Goal: Task Accomplishment & Management: Use online tool/utility

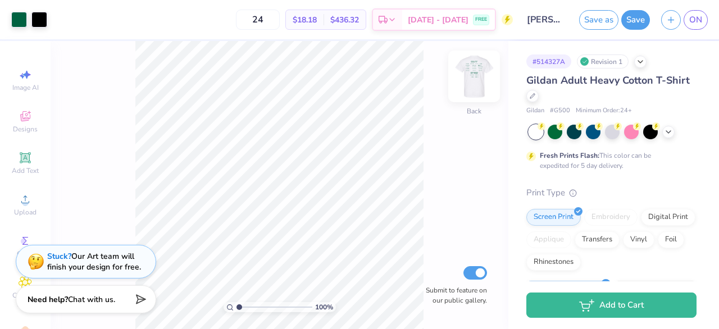
click at [476, 86] on img at bounding box center [473, 76] width 45 height 45
click at [476, 90] on img at bounding box center [473, 76] width 45 height 45
click at [696, 25] on span "ON" at bounding box center [695, 19] width 13 height 13
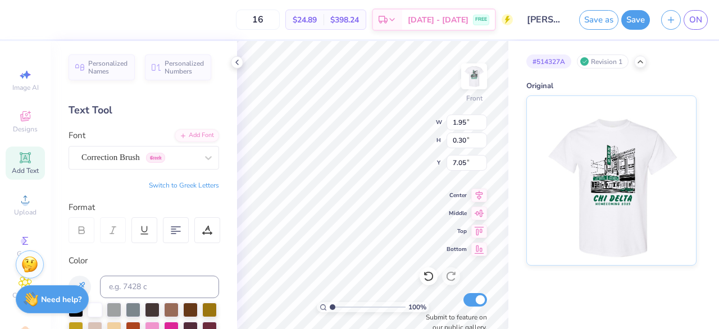
type input "1.95"
type input "0.30"
type input "7.05"
type input "3.42"
type input "0.31"
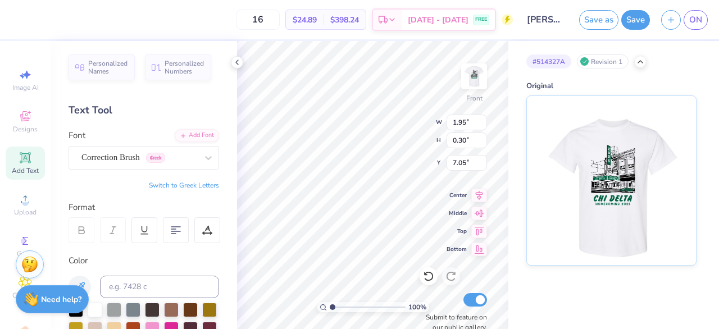
type input "7.04"
type textarea "[PERSON_NAME]"
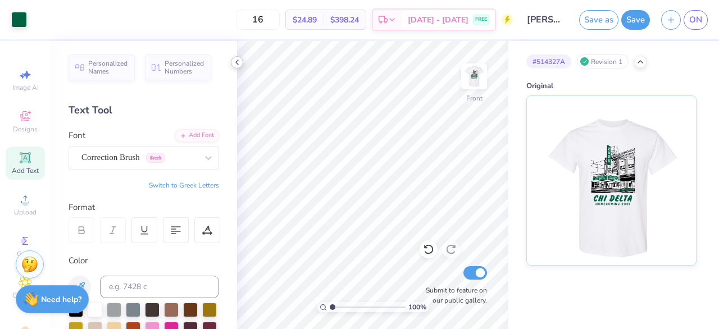
click at [237, 65] on icon at bounding box center [236, 62] width 9 height 9
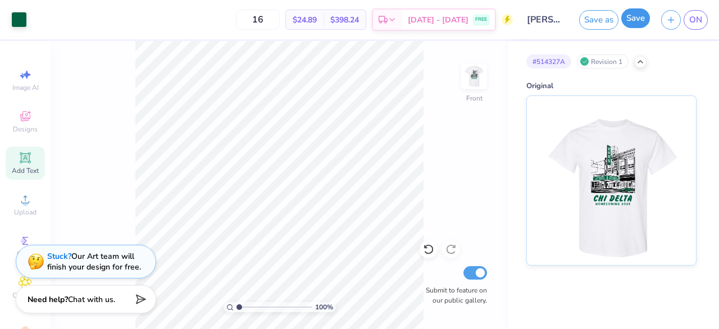
click at [636, 22] on button "Save" at bounding box center [635, 18] width 29 height 20
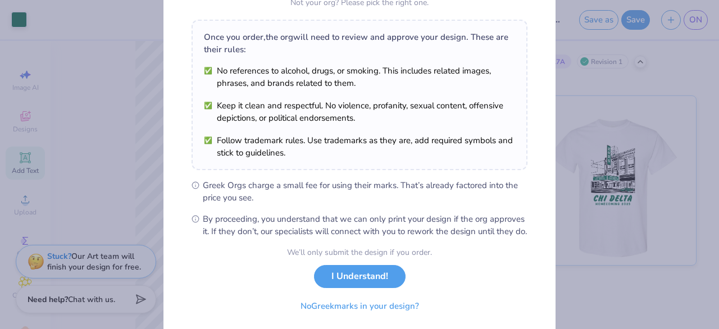
scroll to position [197, 0]
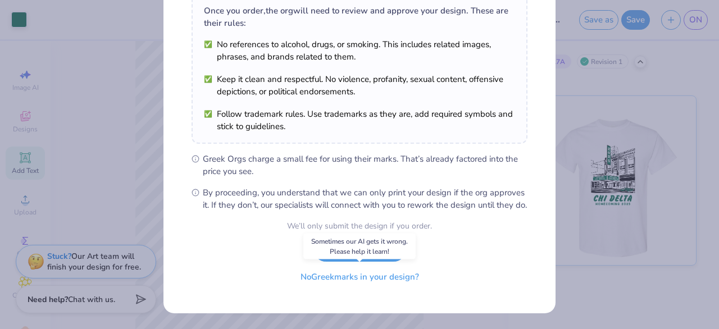
click at [378, 281] on button "No Greek marks in your design?" at bounding box center [360, 277] width 138 height 23
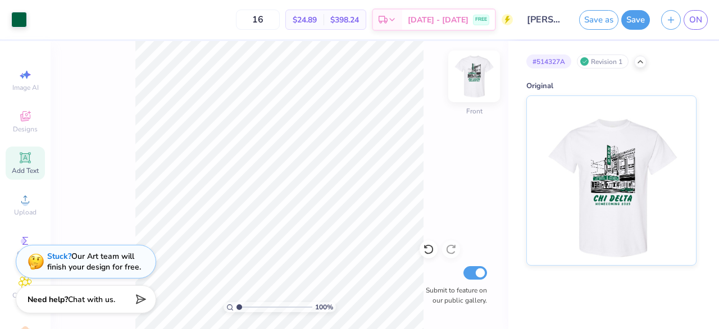
click at [478, 86] on img at bounding box center [473, 76] width 45 height 45
click at [698, 22] on span "ON" at bounding box center [695, 19] width 13 height 13
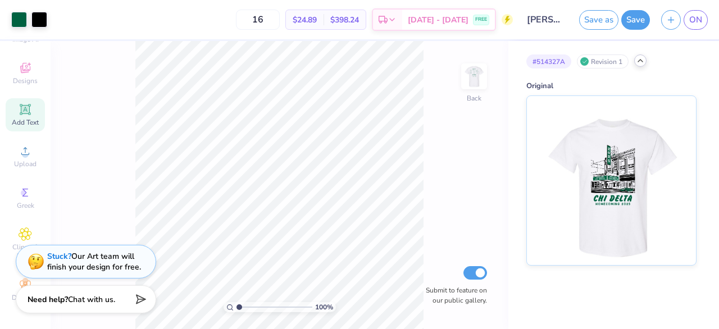
click at [642, 63] on icon at bounding box center [640, 60] width 9 height 9
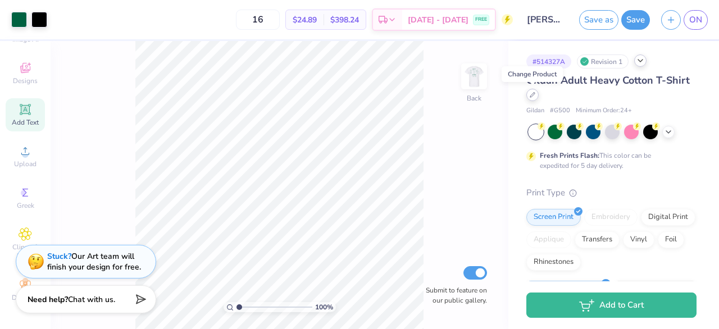
click at [537, 96] on div at bounding box center [532, 95] width 12 height 12
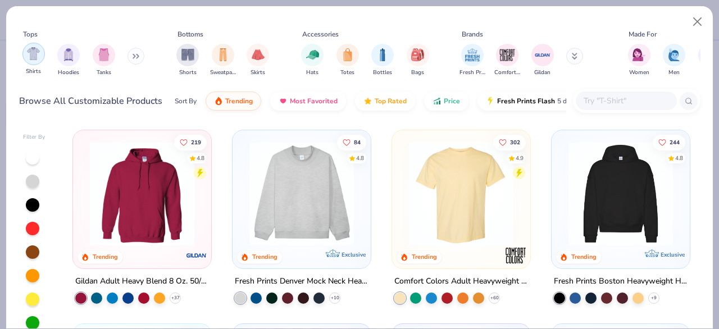
click at [33, 58] on img "filter for Shirts" at bounding box center [33, 53] width 13 height 13
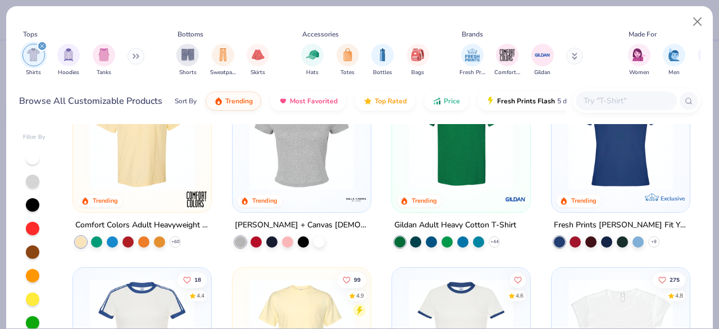
scroll to position [74, 0]
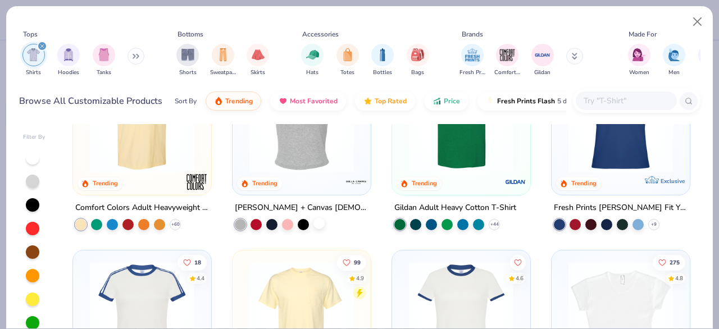
click at [319, 225] on div at bounding box center [318, 223] width 11 height 11
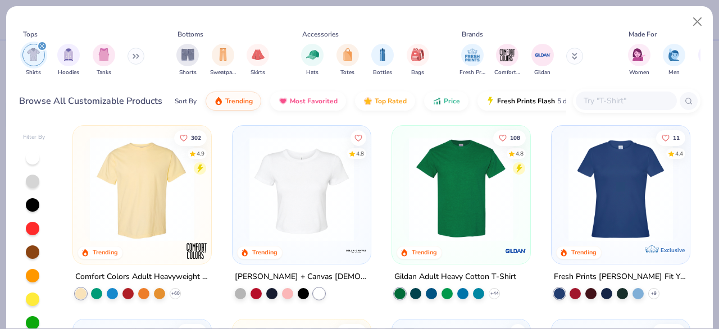
scroll to position [6, 0]
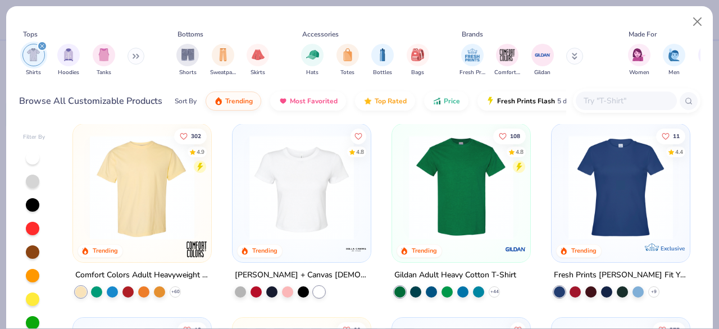
click at [303, 203] on img at bounding box center [302, 187] width 116 height 104
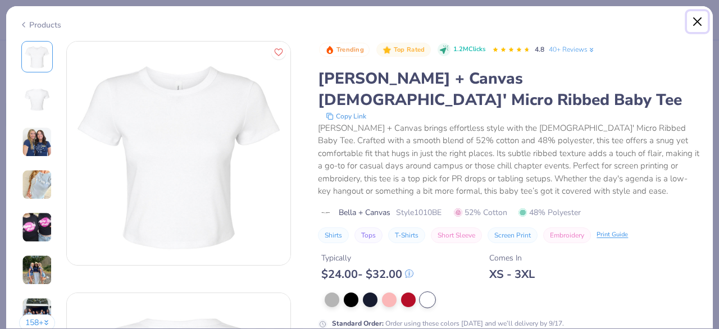
click at [697, 20] on button "Close" at bounding box center [697, 21] width 21 height 21
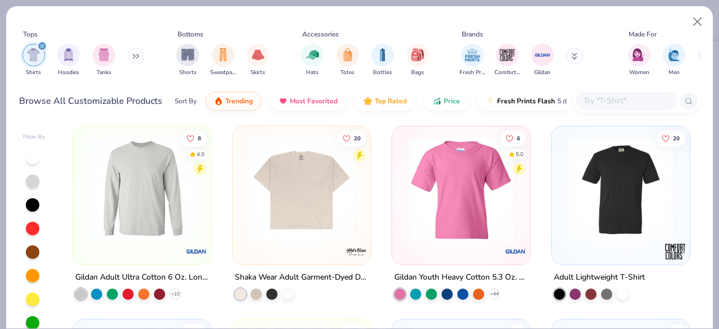
scroll to position [1167, 0]
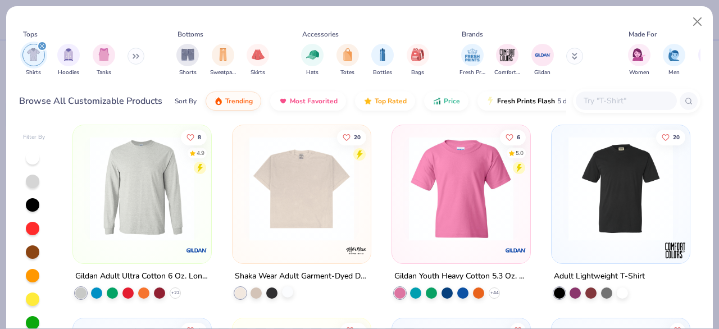
click at [291, 292] on div at bounding box center [287, 291] width 11 height 11
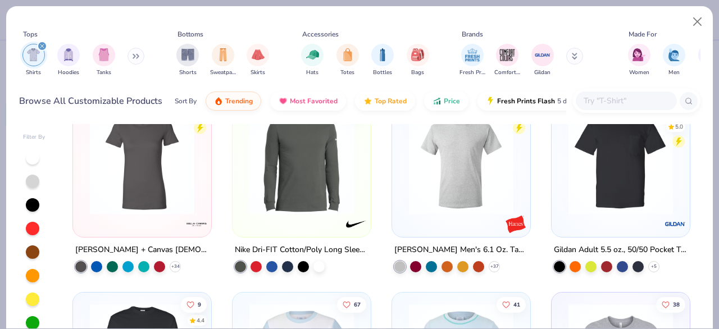
scroll to position [1380, 0]
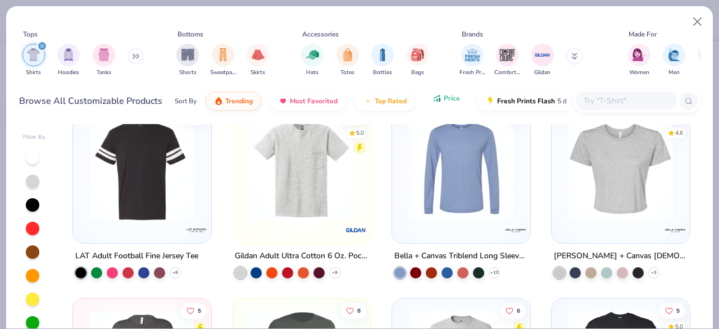
click at [447, 98] on span "Price" at bounding box center [452, 98] width 16 height 9
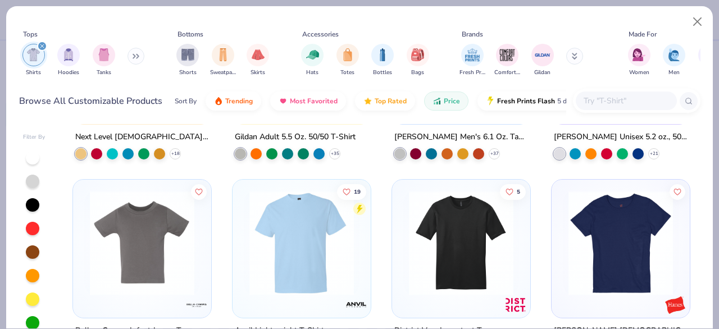
scroll to position [280, 0]
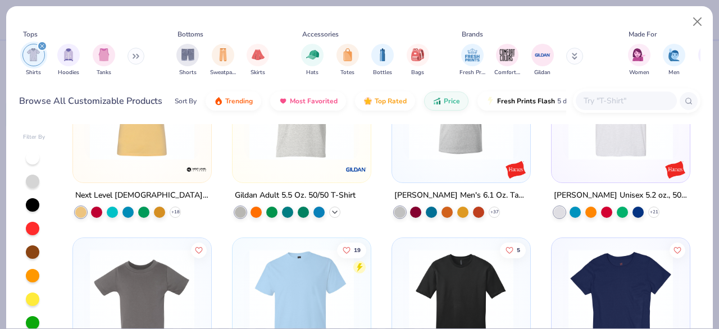
click at [334, 212] on icon at bounding box center [334, 211] width 9 height 9
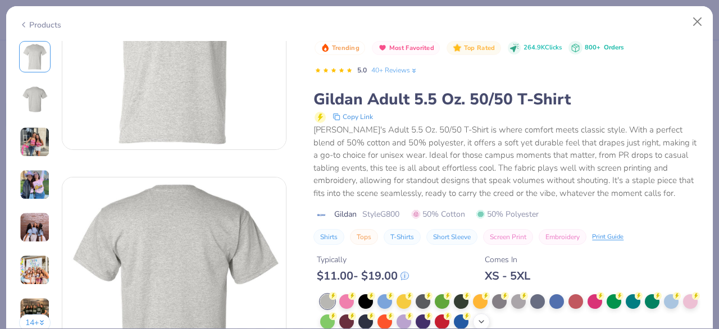
scroll to position [117, 0]
click at [481, 322] on polyline at bounding box center [481, 322] width 4 height 2
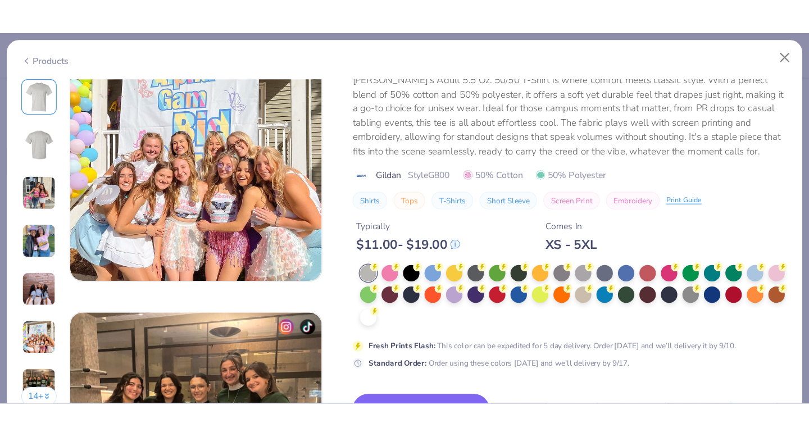
scroll to position [1318, 0]
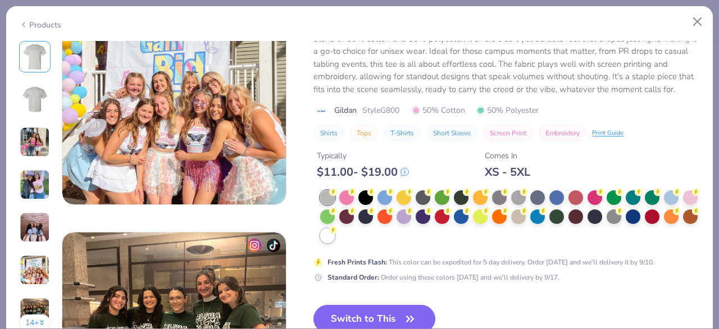
click at [331, 241] on div at bounding box center [327, 236] width 15 height 15
click at [400, 314] on button "Switch to This" at bounding box center [374, 319] width 122 height 28
click at [395, 318] on button "Switch to This" at bounding box center [374, 319] width 122 height 28
click at [697, 22] on button "Close" at bounding box center [697, 21] width 21 height 21
click at [696, 26] on button "Close" at bounding box center [697, 21] width 21 height 21
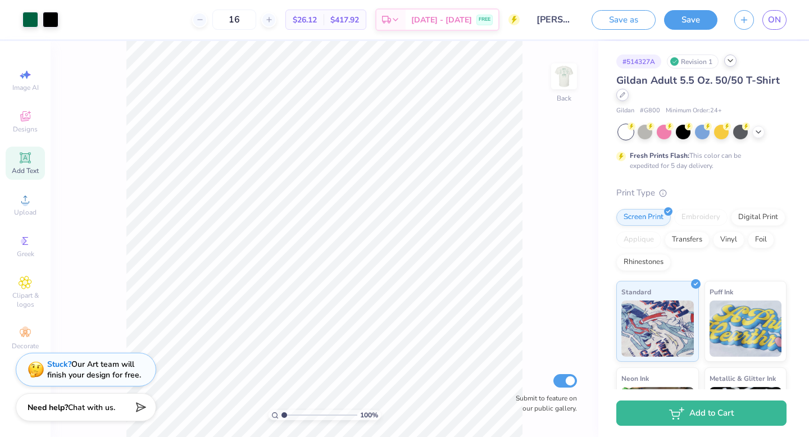
click at [623, 99] on div at bounding box center [622, 95] width 12 height 12
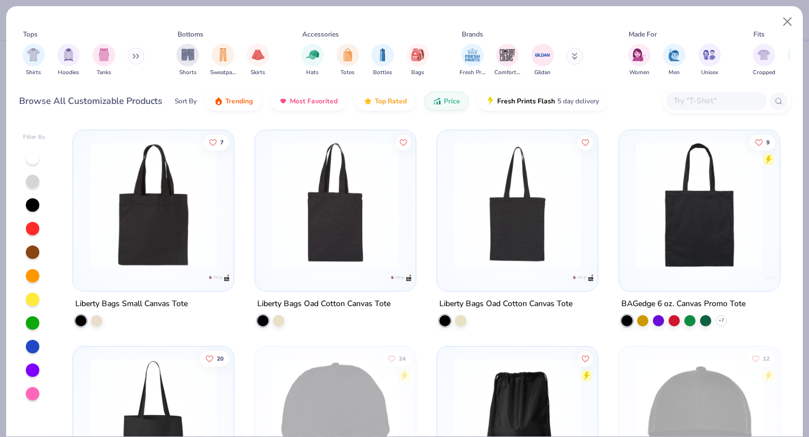
click at [136, 60] on button at bounding box center [135, 56] width 17 height 17
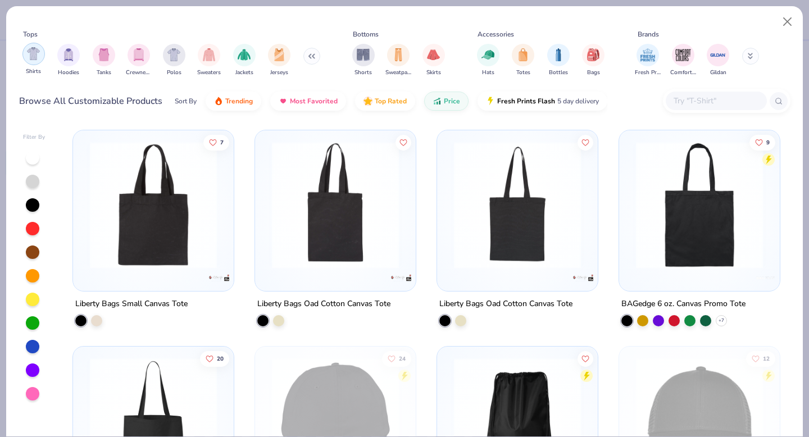
click at [34, 60] on img "filter for Shirts" at bounding box center [33, 53] width 13 height 13
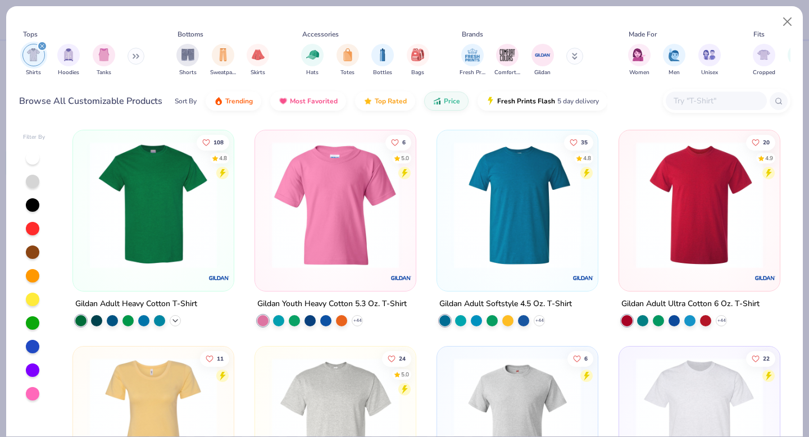
click at [176, 319] on icon at bounding box center [175, 320] width 9 height 9
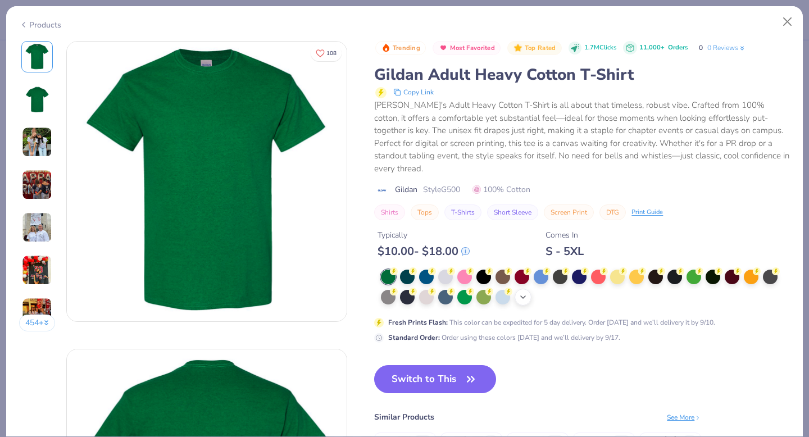
click at [524, 293] on icon at bounding box center [522, 297] width 9 height 9
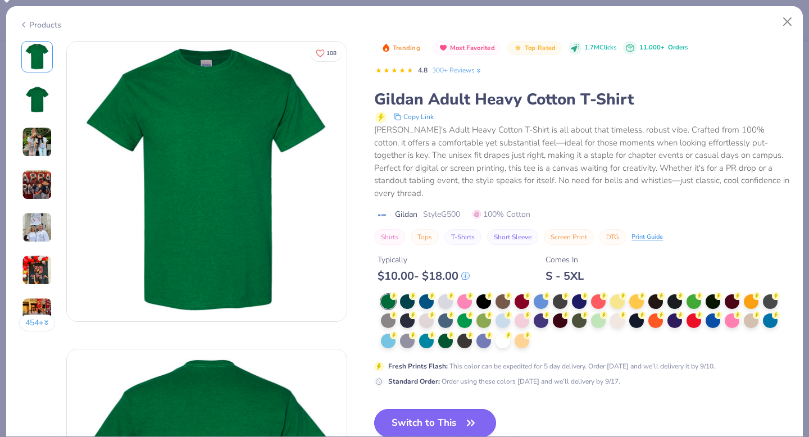
click at [505, 328] on div at bounding box center [502, 341] width 15 height 15
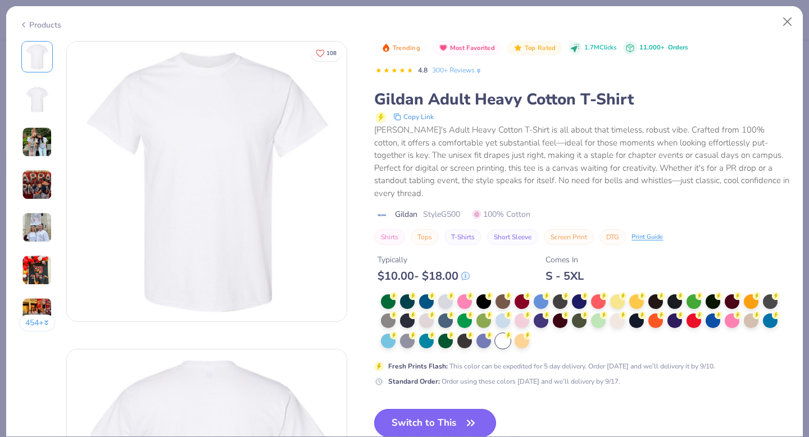
click at [452, 328] on button "Switch to This" at bounding box center [435, 423] width 122 height 28
click at [426, 328] on button "Switch to This" at bounding box center [435, 423] width 122 height 28
click at [431, 328] on button "Switch to This" at bounding box center [435, 423] width 122 height 28
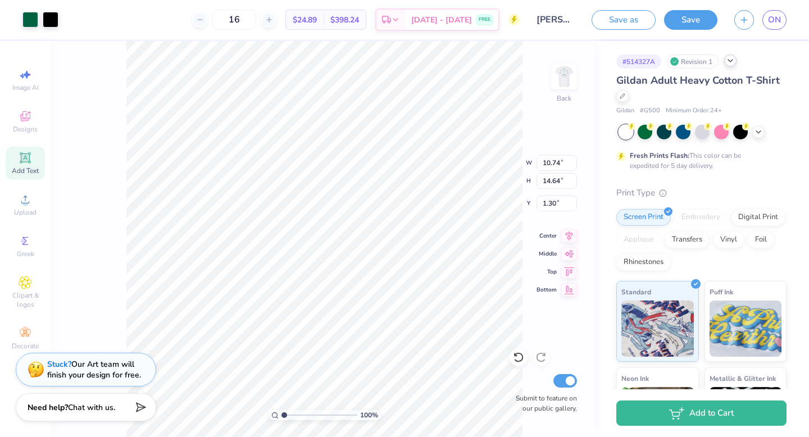
type input "10.74"
type input "14.64"
type input "2.63"
click at [565, 80] on img at bounding box center [563, 76] width 45 height 45
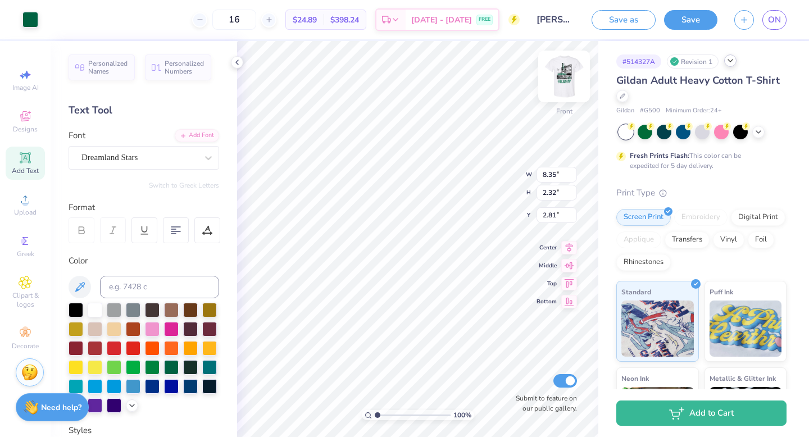
type input "8.35"
type input "2.32"
type input "8.47"
type input "3.44"
type input "2.66"
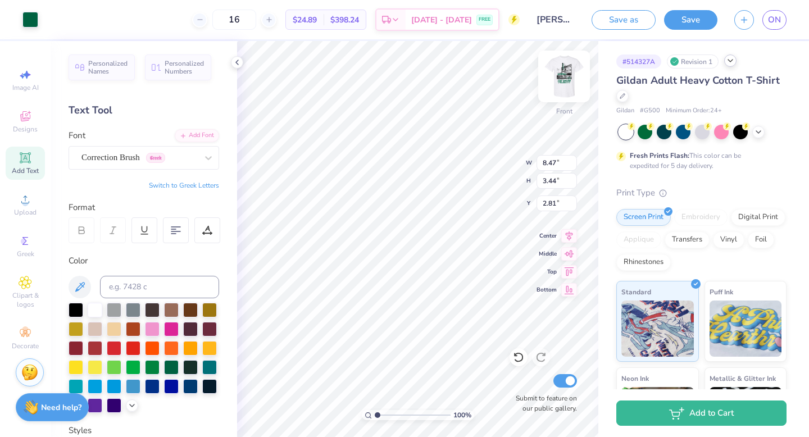
type input "0.30"
type input "8.34"
type input "1.64"
click at [517, 328] on icon at bounding box center [518, 357] width 11 height 11
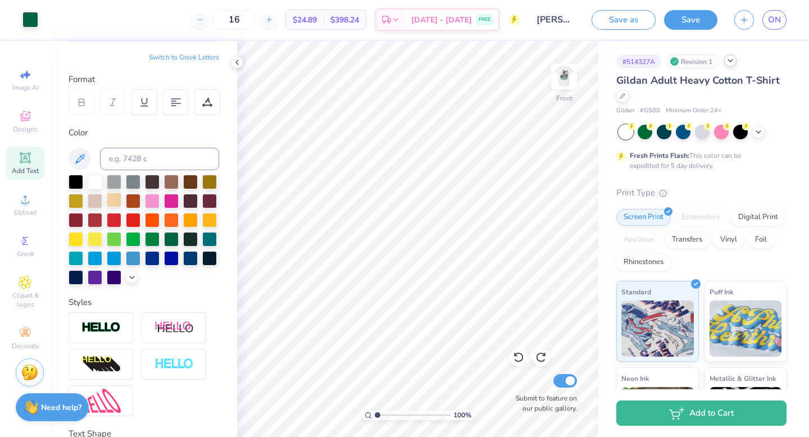
scroll to position [216, 0]
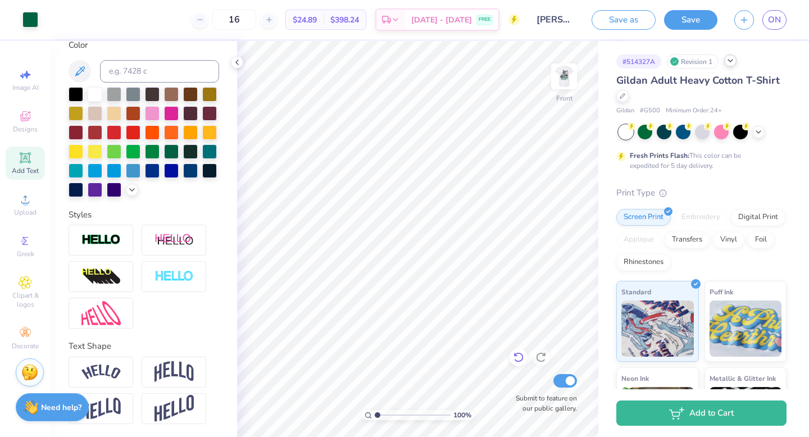
click at [515, 328] on icon at bounding box center [518, 357] width 11 height 11
click at [271, 20] on line at bounding box center [268, 20] width 4 height 0
click at [276, 20] on div "17" at bounding box center [234, 20] width 84 height 20
click at [276, 24] on div at bounding box center [268, 19] width 15 height 15
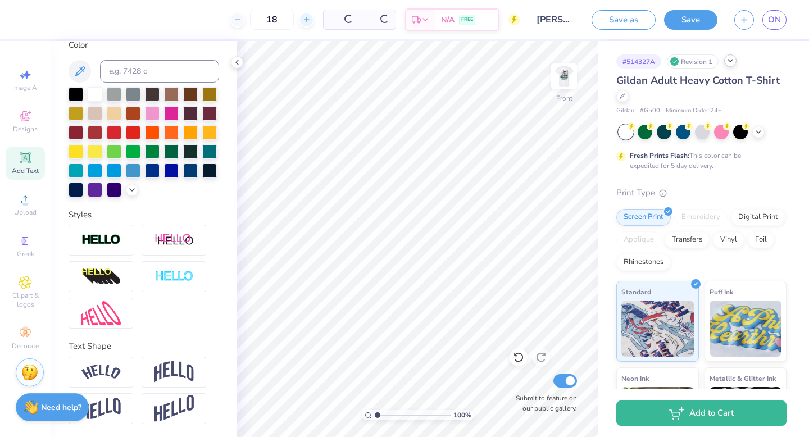
click at [282, 24] on input "18" at bounding box center [272, 20] width 44 height 20
click at [273, 21] on icon at bounding box center [269, 20] width 8 height 8
type input "20"
click at [561, 75] on img at bounding box center [563, 76] width 45 height 45
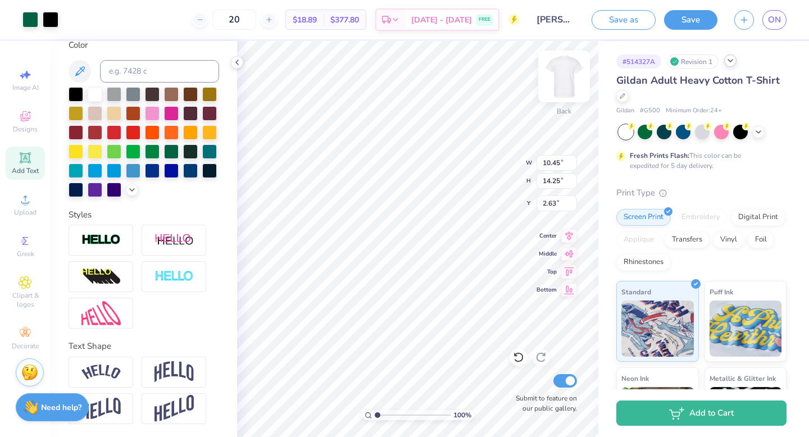
type input "10.45"
type input "14.25"
click at [573, 81] on img at bounding box center [563, 76] width 45 height 45
click at [517, 328] on icon at bounding box center [518, 357] width 11 height 11
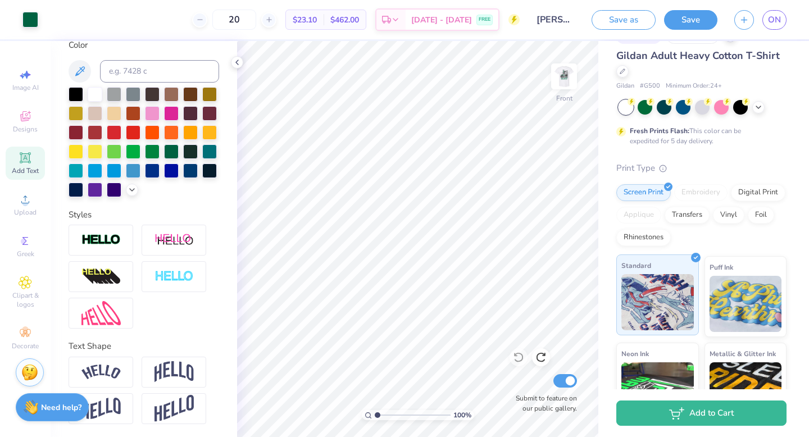
scroll to position [28, 0]
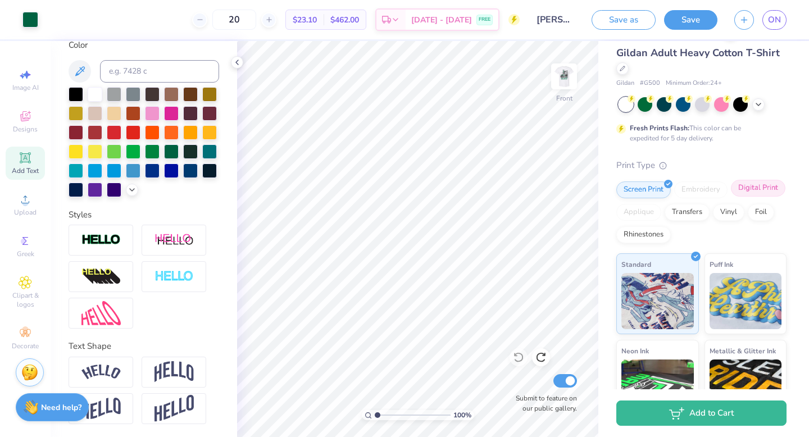
click at [718, 188] on div "Digital Print" at bounding box center [758, 188] width 54 height 17
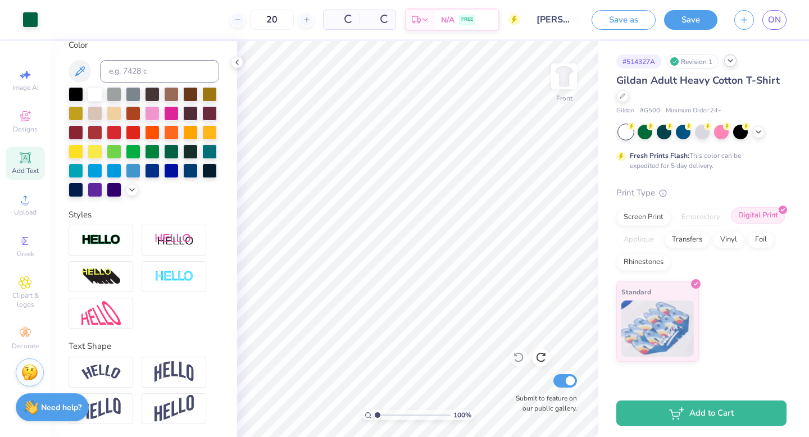
scroll to position [0, 0]
click at [718, 214] on div "Digital Print" at bounding box center [758, 215] width 54 height 17
click at [718, 243] on div "Vinyl" at bounding box center [728, 238] width 31 height 17
click at [683, 241] on div "Transfers" at bounding box center [686, 238] width 45 height 17
click at [686, 240] on div "Transfers" at bounding box center [686, 238] width 45 height 17
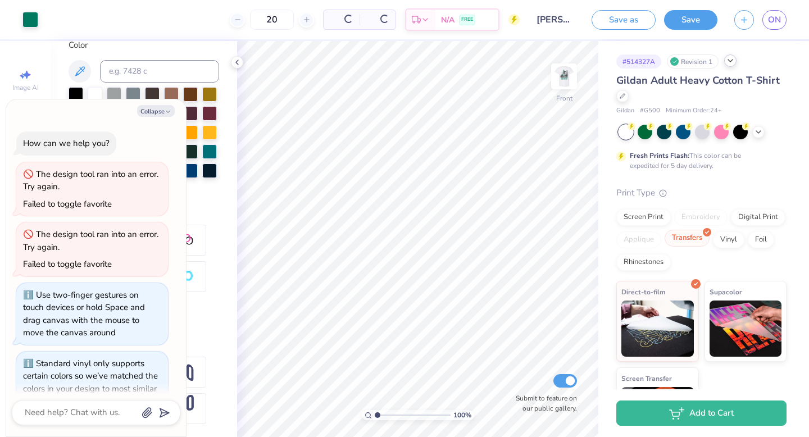
scroll to position [208, 0]
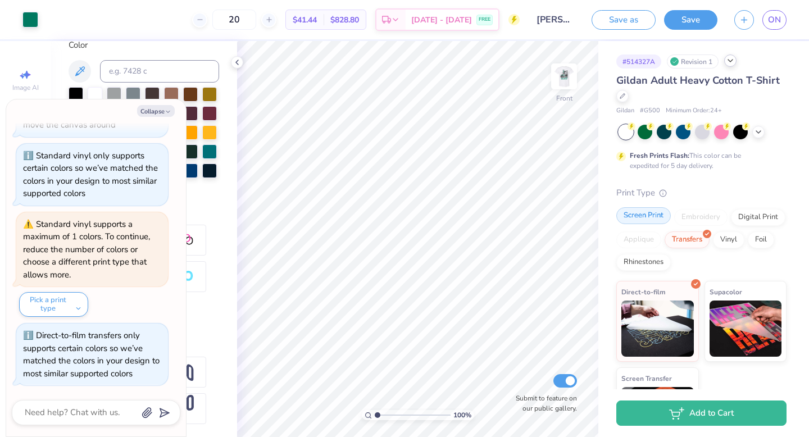
click at [642, 214] on div "Screen Print" at bounding box center [643, 215] width 54 height 17
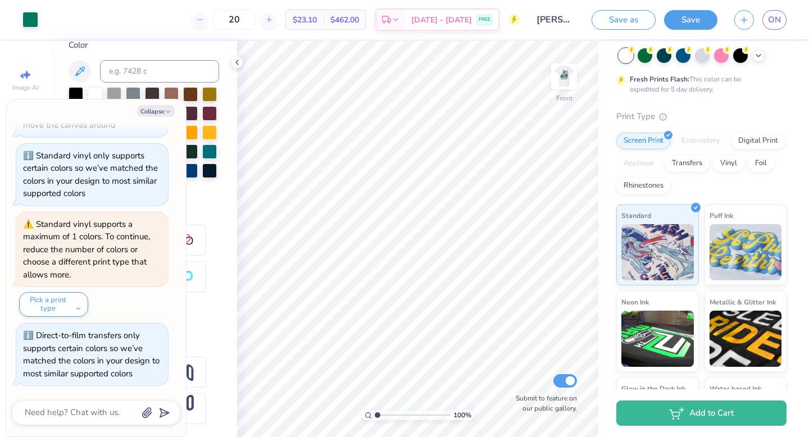
scroll to position [145, 0]
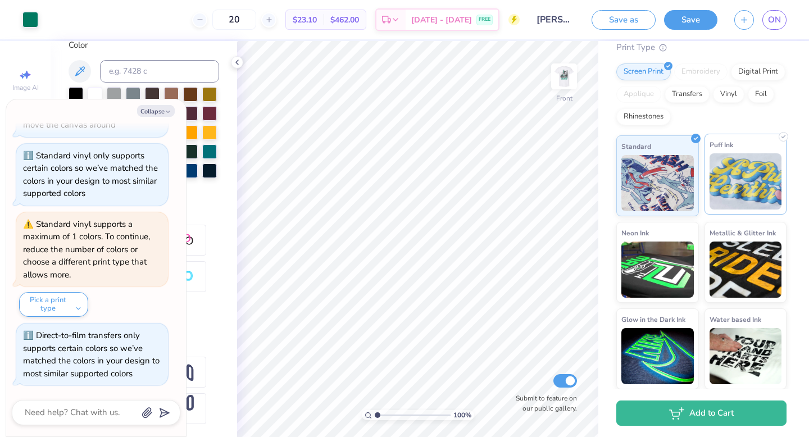
click at [718, 187] on img at bounding box center [745, 181] width 72 height 56
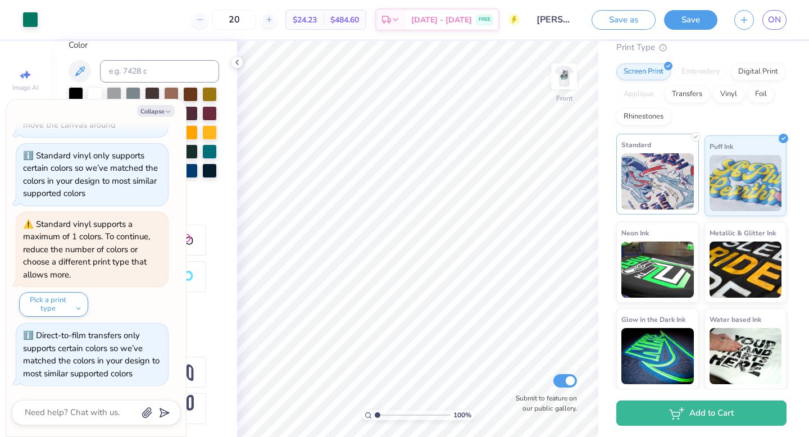
drag, startPoint x: 564, startPoint y: 76, endPoint x: 655, endPoint y: 185, distance: 142.4
click at [564, 76] on img at bounding box center [564, 76] width 22 height 22
click at [652, 193] on img at bounding box center [657, 181] width 72 height 56
click at [656, 191] on img at bounding box center [657, 181] width 72 height 56
click at [174, 113] on button "Collapse" at bounding box center [156, 111] width 38 height 12
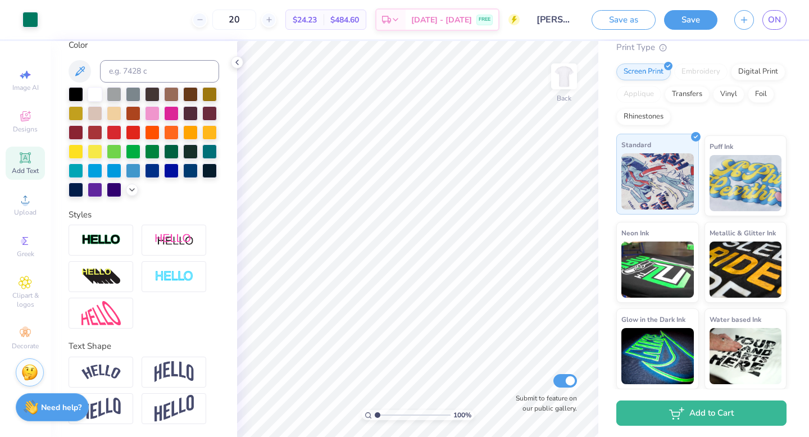
type textarea "x"
click at [565, 80] on img at bounding box center [563, 76] width 45 height 45
click at [24, 297] on span "Clipart & logos" at bounding box center [25, 300] width 39 height 18
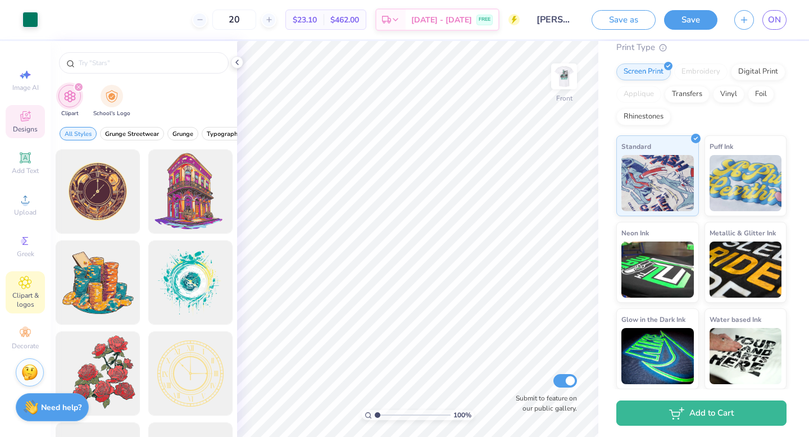
click at [29, 118] on icon at bounding box center [25, 116] width 10 height 10
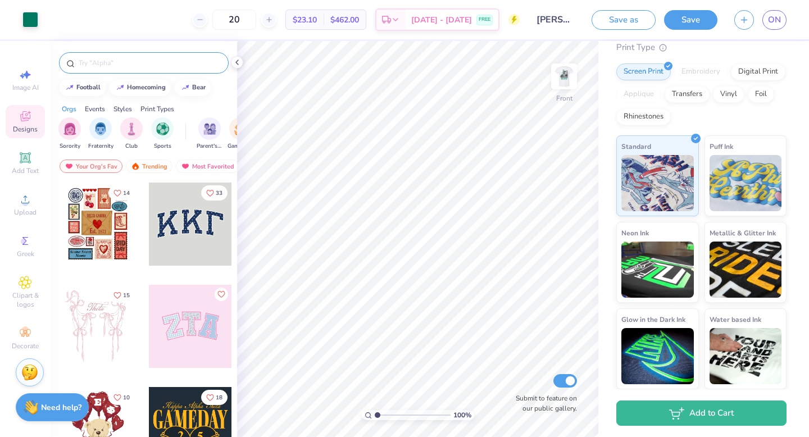
click at [118, 62] on input "text" at bounding box center [149, 62] width 144 height 11
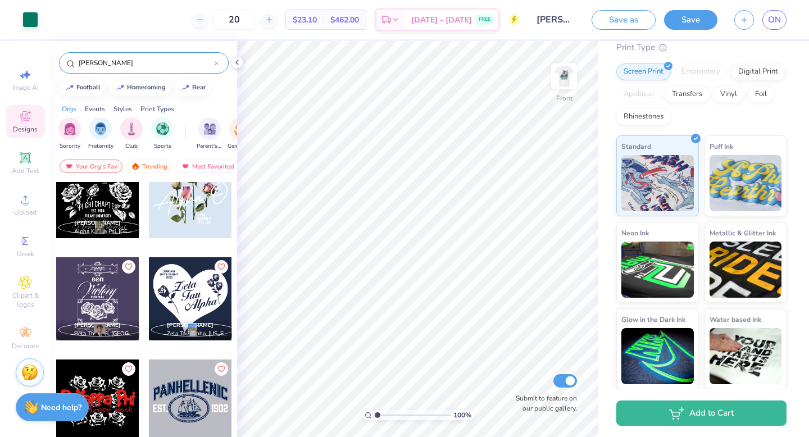
scroll to position [643, 0]
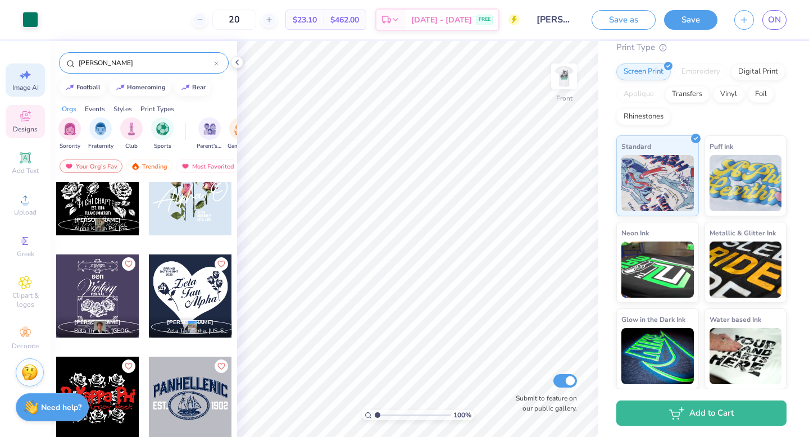
type input "[PERSON_NAME]"
click at [27, 85] on span "Image AI" at bounding box center [25, 87] width 26 height 9
select select "4"
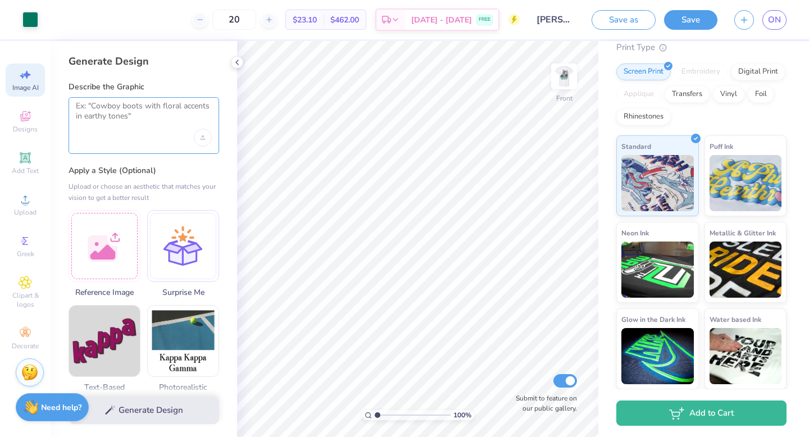
click at [112, 107] on textarea at bounding box center [144, 115] width 136 height 28
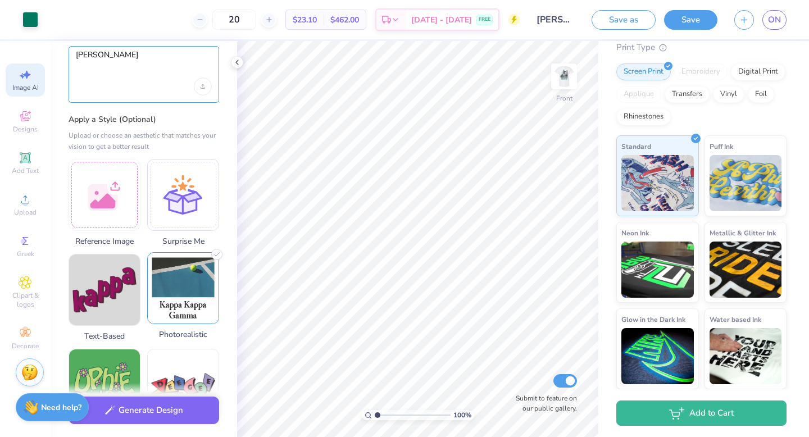
scroll to position [63, 0]
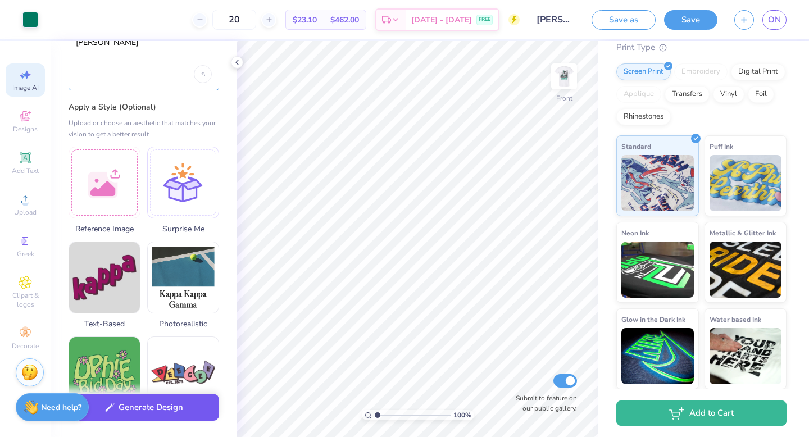
type textarea "[PERSON_NAME]"
click at [171, 328] on button "Generate Design" at bounding box center [144, 408] width 150 height 28
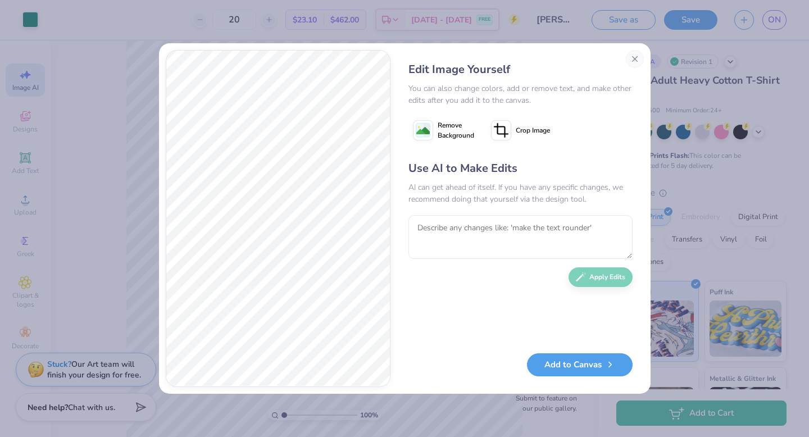
scroll to position [145, 0]
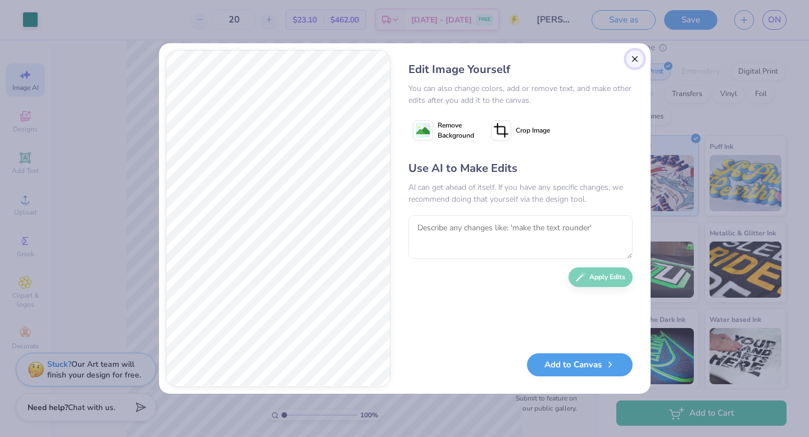
click at [634, 59] on button "Close" at bounding box center [635, 59] width 18 height 18
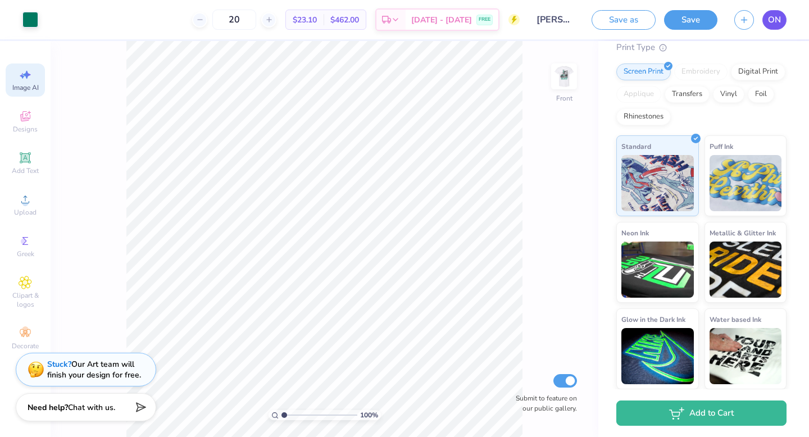
click at [773, 27] on link "ON" at bounding box center [774, 20] width 24 height 20
click at [563, 81] on img at bounding box center [563, 76] width 45 height 45
click at [692, 19] on button "Save" at bounding box center [690, 18] width 53 height 20
click at [692, 19] on div "Save" at bounding box center [690, 20] width 53 height 20
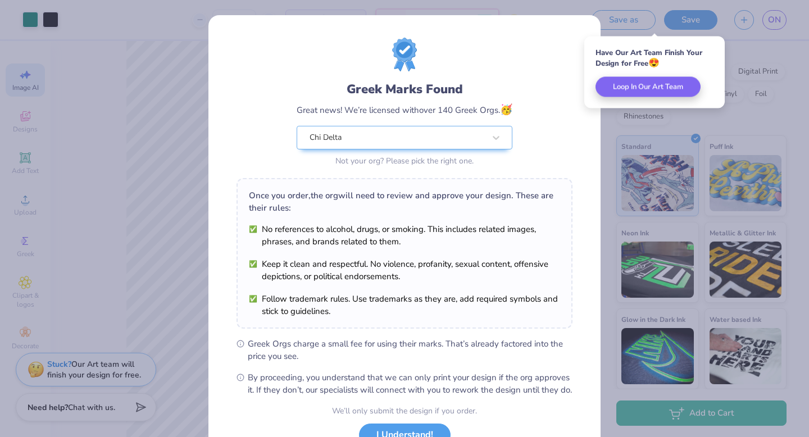
scroll to position [89, 0]
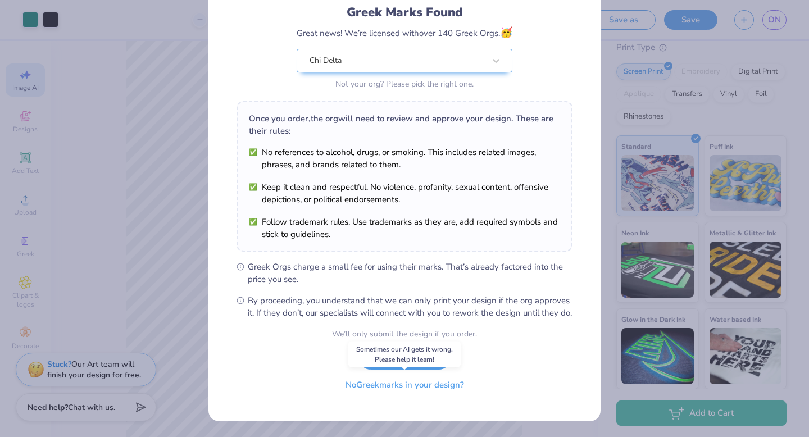
click at [356, 387] on button "No Greek marks in your design?" at bounding box center [405, 384] width 138 height 23
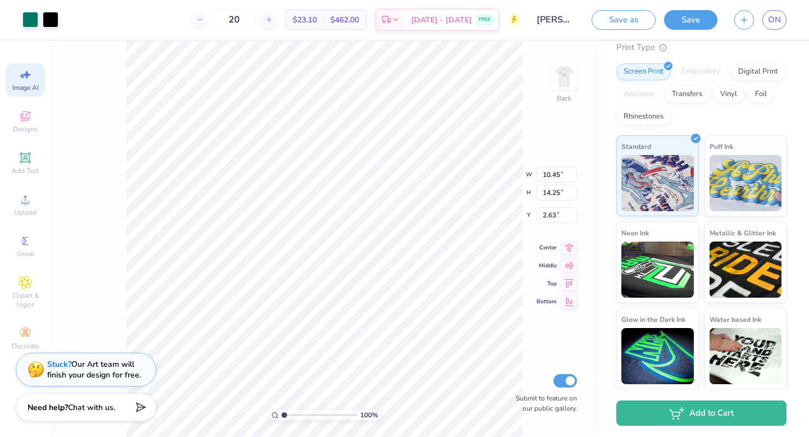
scroll to position [0, 0]
click at [554, 19] on input "[PERSON_NAME] : [PERSON_NAME][GEOGRAPHIC_DATA]" at bounding box center [555, 19] width 55 height 22
click at [528, 155] on div "100 % Back Submit to feature on our public gallery." at bounding box center [324, 239] width 547 height 396
click at [776, 22] on span "ON" at bounding box center [774, 19] width 13 height 13
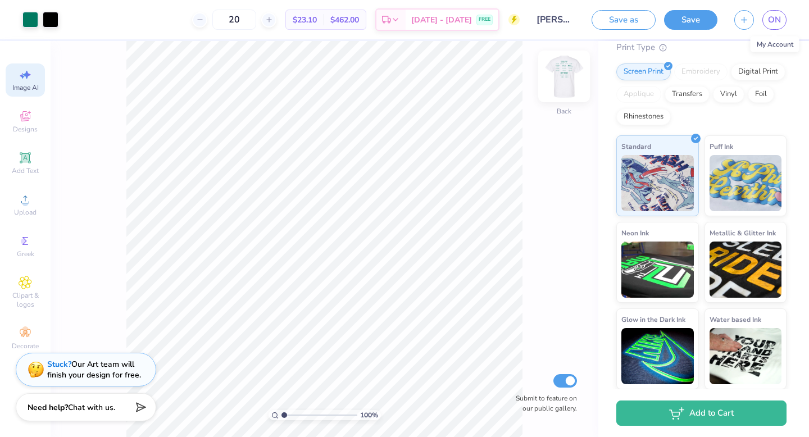
click at [566, 71] on img at bounding box center [563, 76] width 45 height 45
click at [776, 21] on span "ON" at bounding box center [774, 19] width 13 height 13
